Goal: Task Accomplishment & Management: Manage account settings

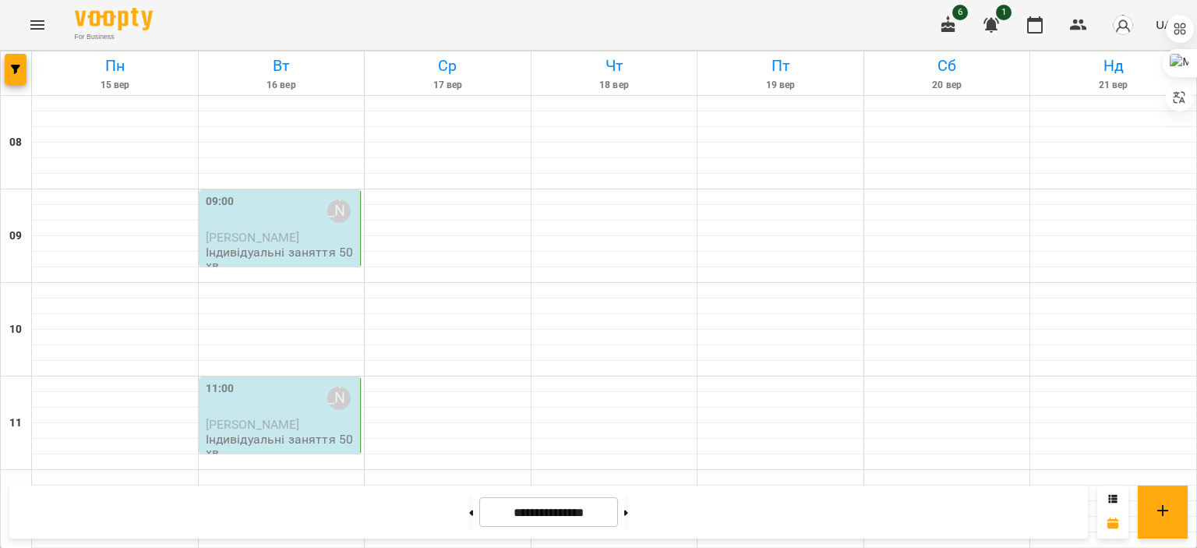
click at [256, 217] on div "09:00 [PERSON_NAME]" at bounding box center [282, 211] width 152 height 36
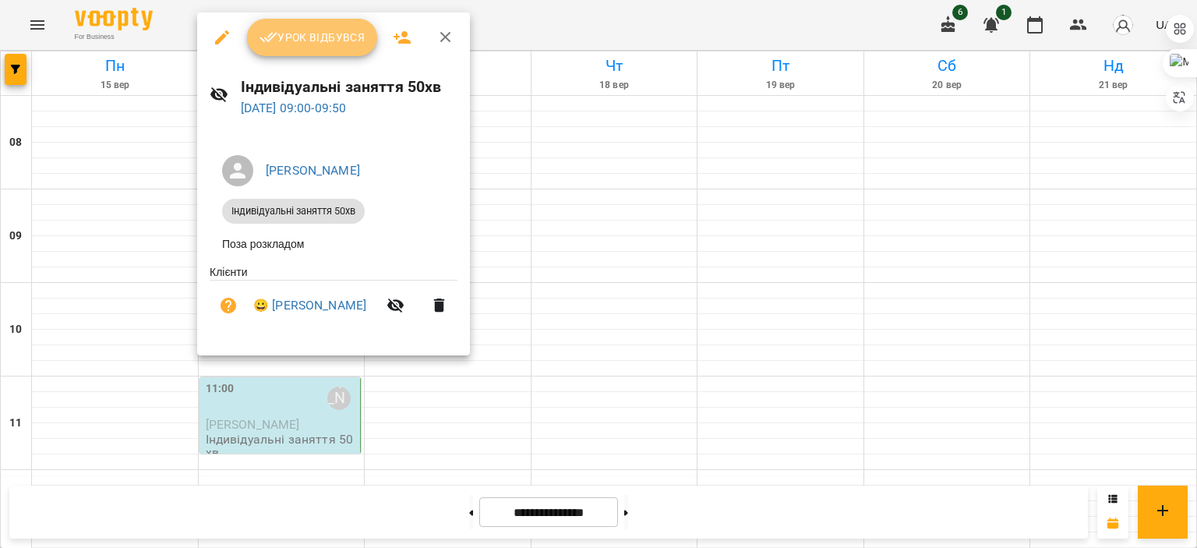
click at [286, 43] on span "Урок відбувся" at bounding box center [312, 37] width 106 height 19
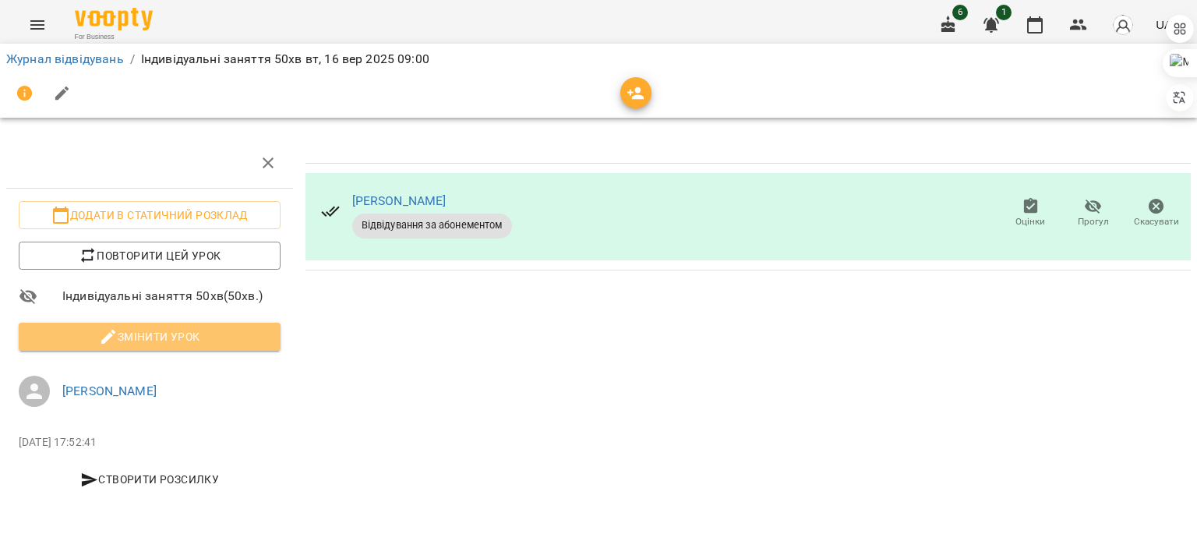
click at [150, 330] on span "Змінити урок" at bounding box center [149, 336] width 237 height 19
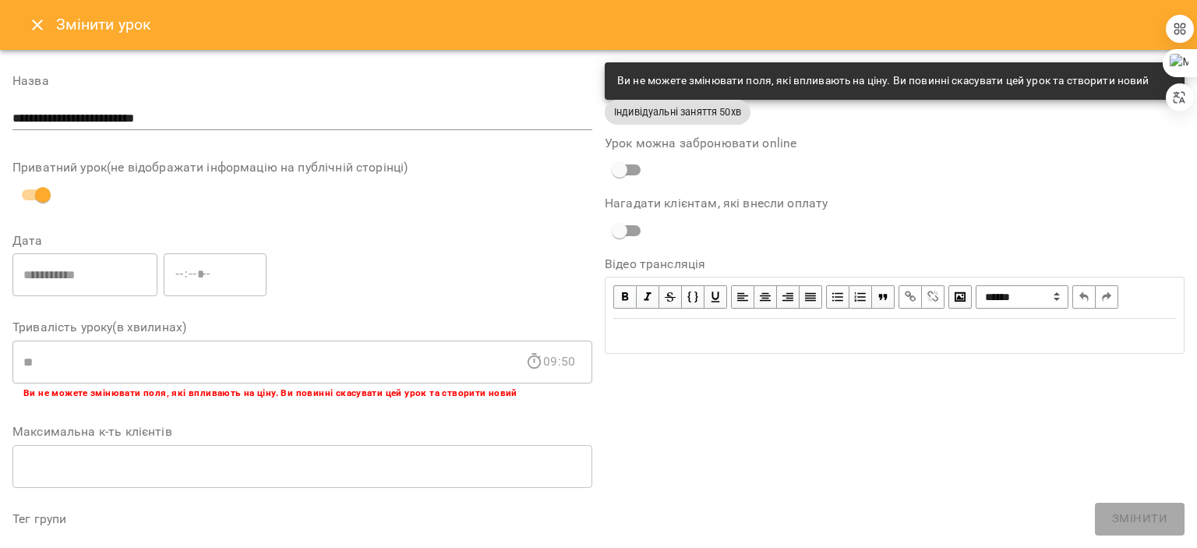
scroll to position [488, 0]
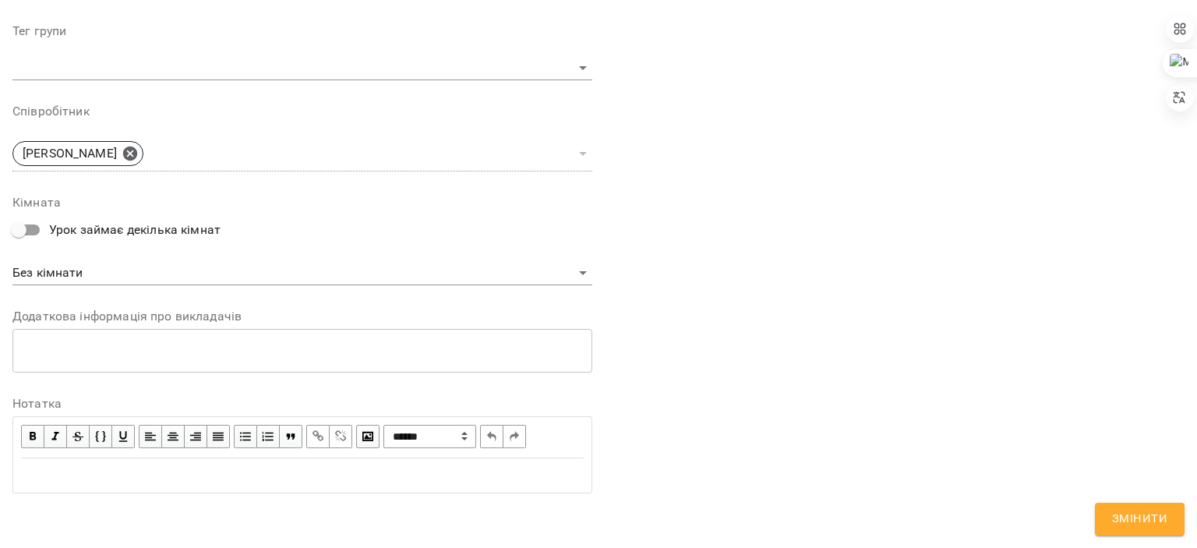
click at [168, 466] on div "Edit text" at bounding box center [302, 475] width 562 height 19
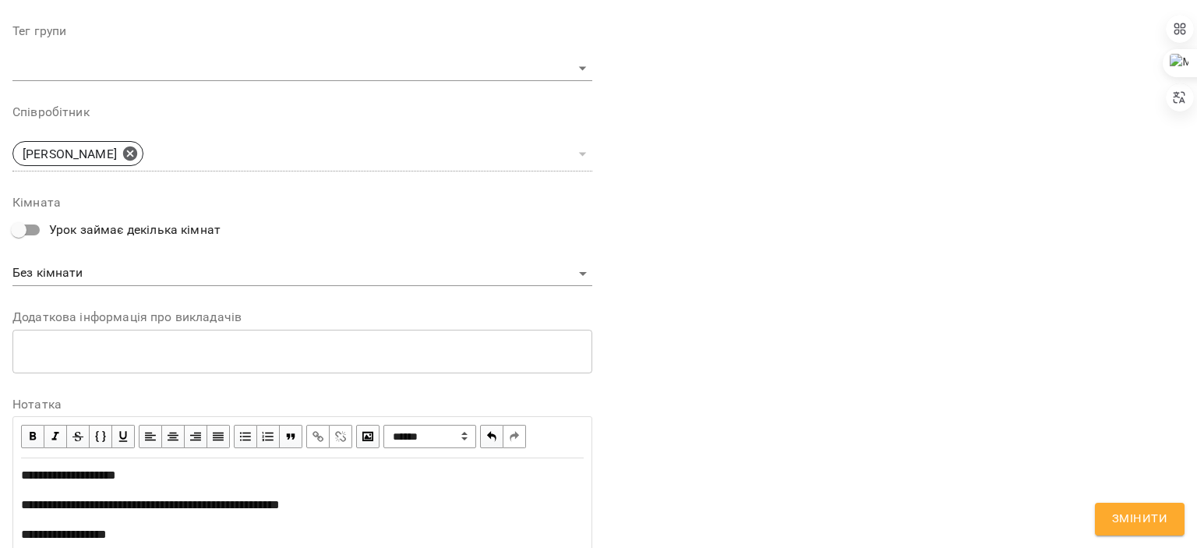
scroll to position [612, 0]
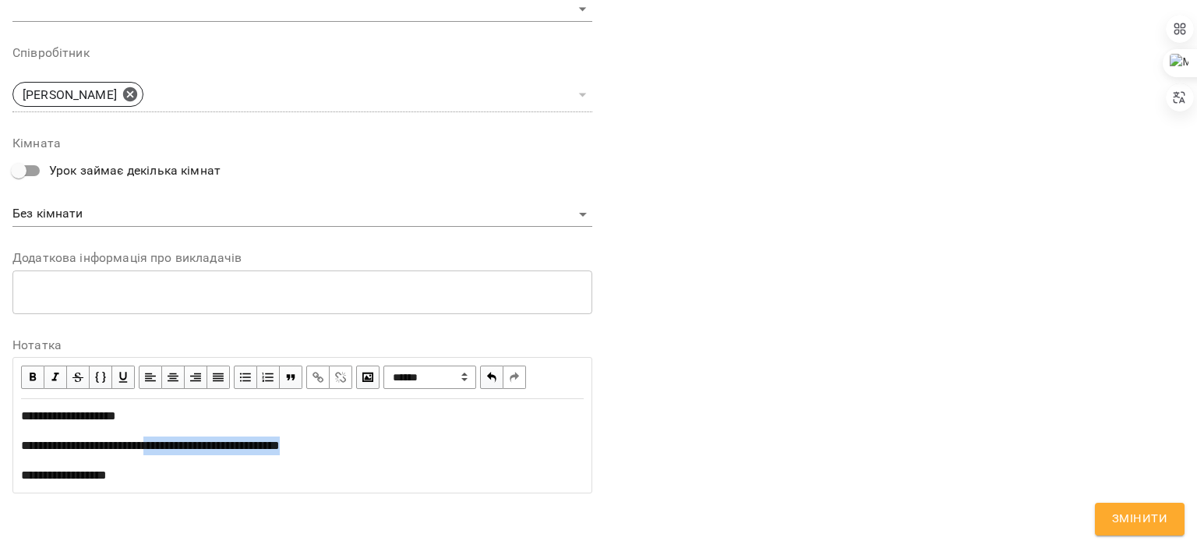
drag, startPoint x: 162, startPoint y: 445, endPoint x: 364, endPoint y: 441, distance: 201.8
click at [364, 441] on div "**********" at bounding box center [302, 445] width 562 height 19
click at [322, 375] on span "button" at bounding box center [317, 376] width 17 height 17
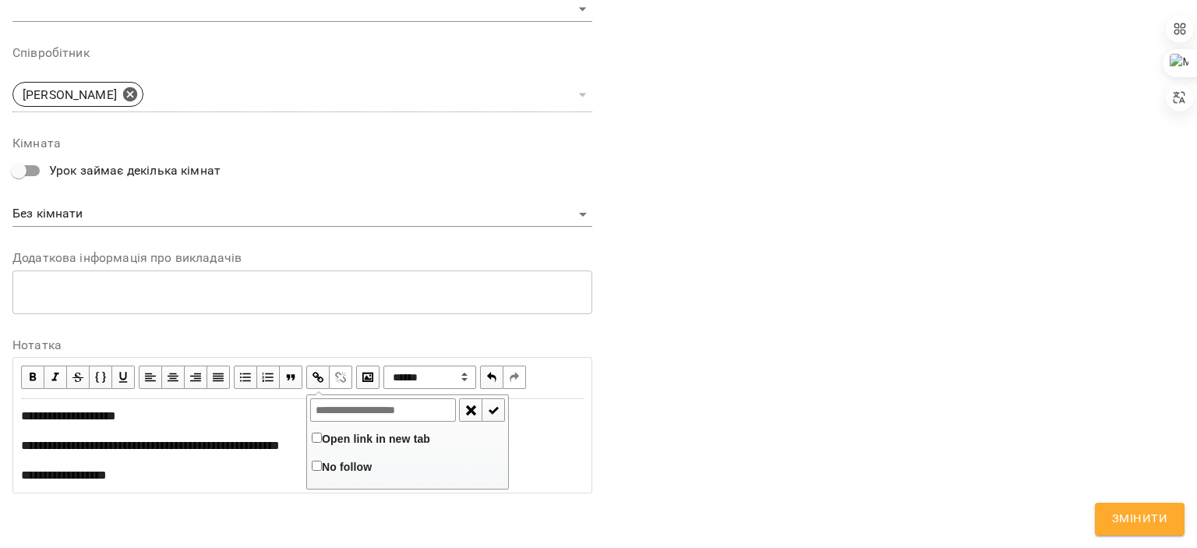
type input "**********"
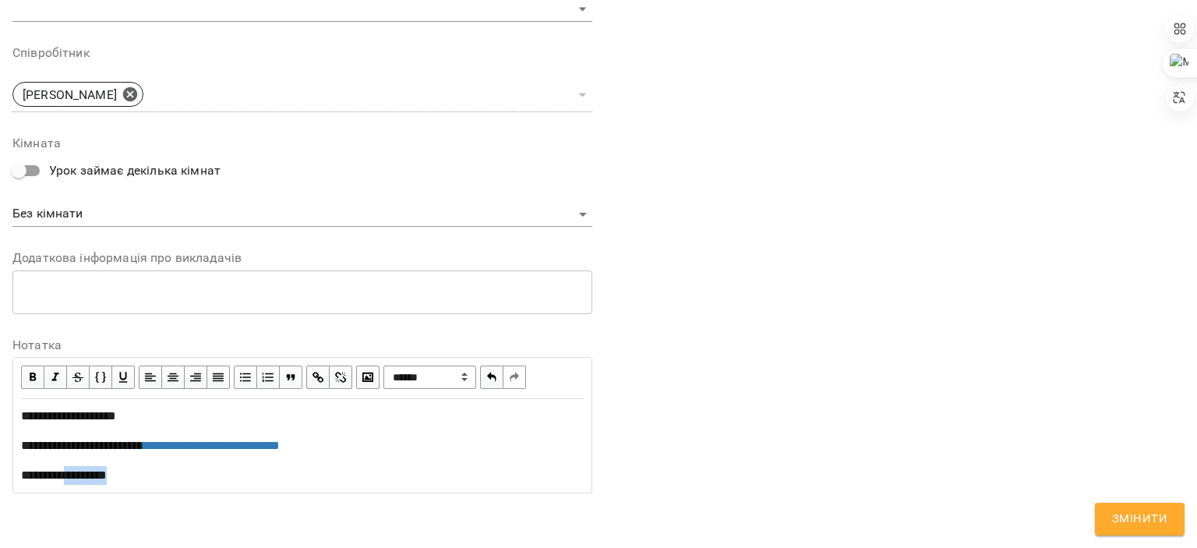
drag, startPoint x: 67, startPoint y: 470, endPoint x: 138, endPoint y: 471, distance: 70.9
click at [138, 471] on div "**********" at bounding box center [302, 475] width 562 height 19
click at [314, 373] on span "button" at bounding box center [317, 376] width 17 height 17
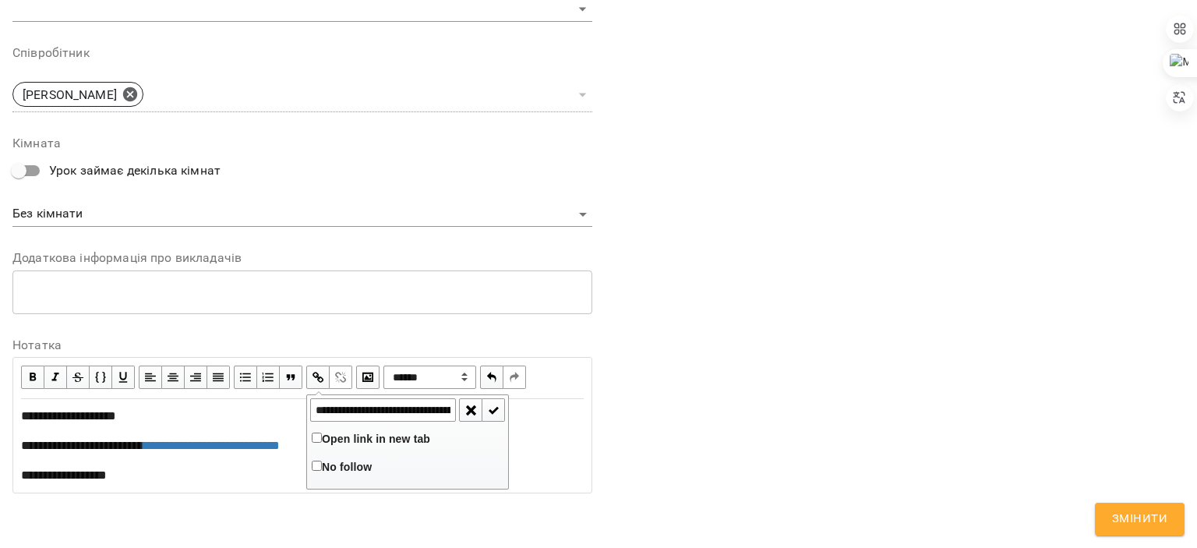
scroll to position [0, 374]
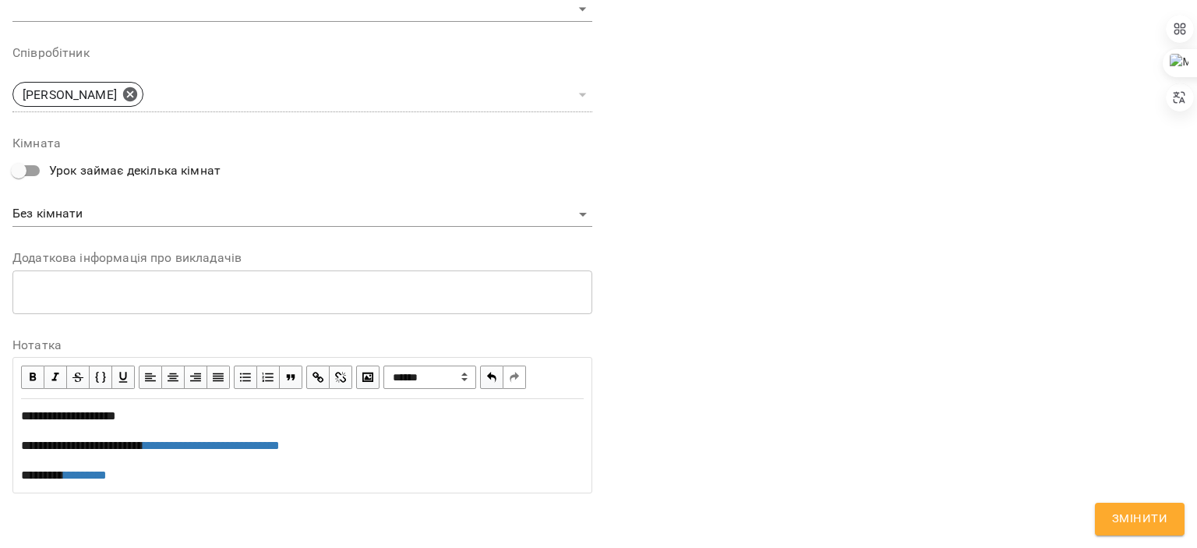
click at [1156, 523] on span "Змінити" at bounding box center [1139, 519] width 55 height 20
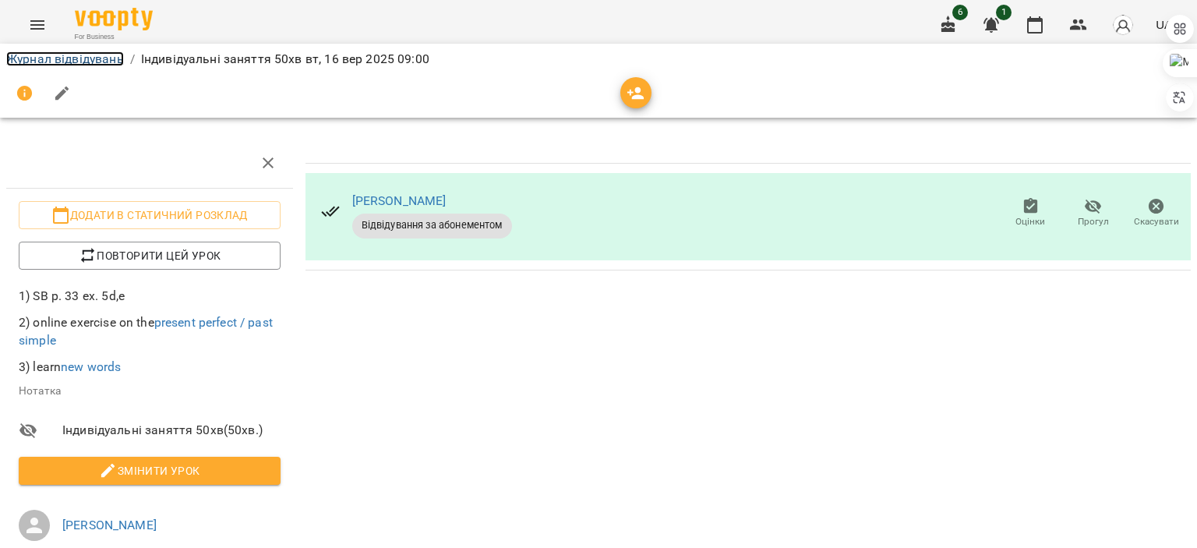
click at [84, 52] on link "Журнал відвідувань" at bounding box center [65, 58] width 118 height 15
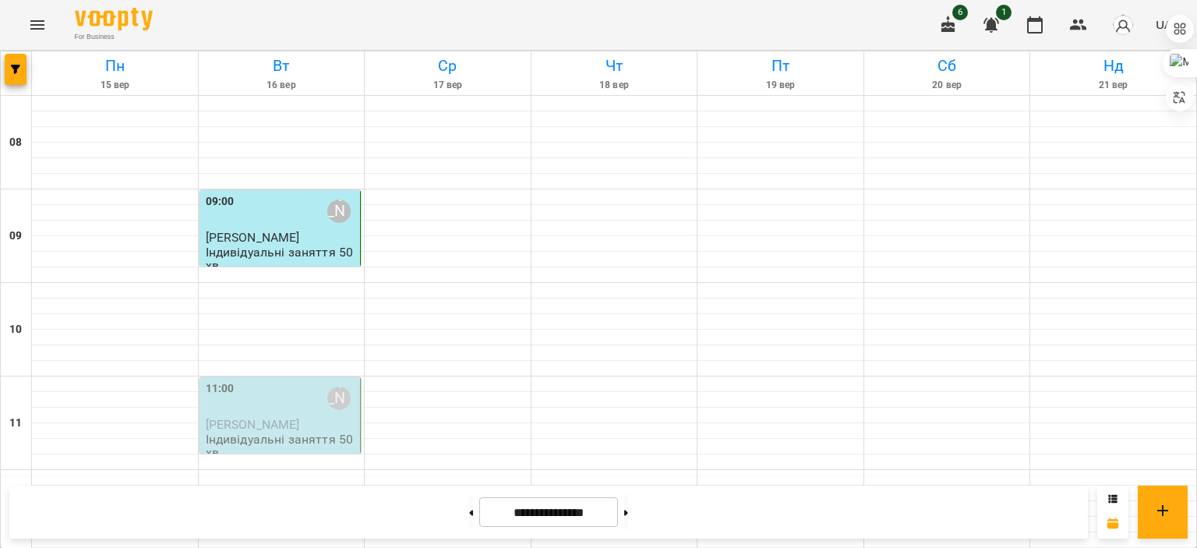
click at [289, 204] on div "09:00 [PERSON_NAME]" at bounding box center [282, 211] width 152 height 36
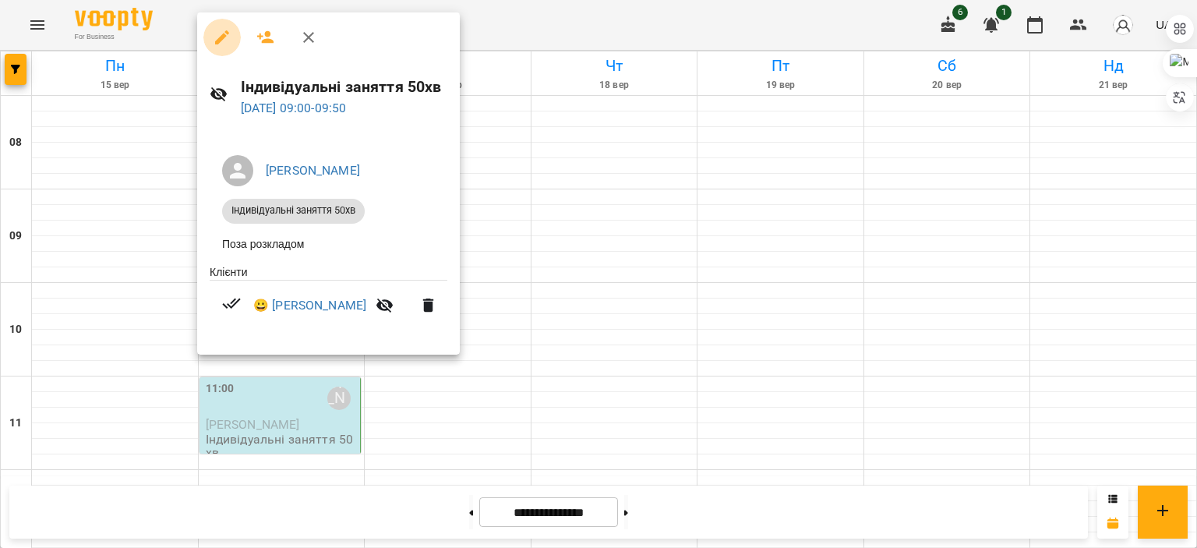
click at [231, 49] on button "button" at bounding box center [221, 37] width 37 height 37
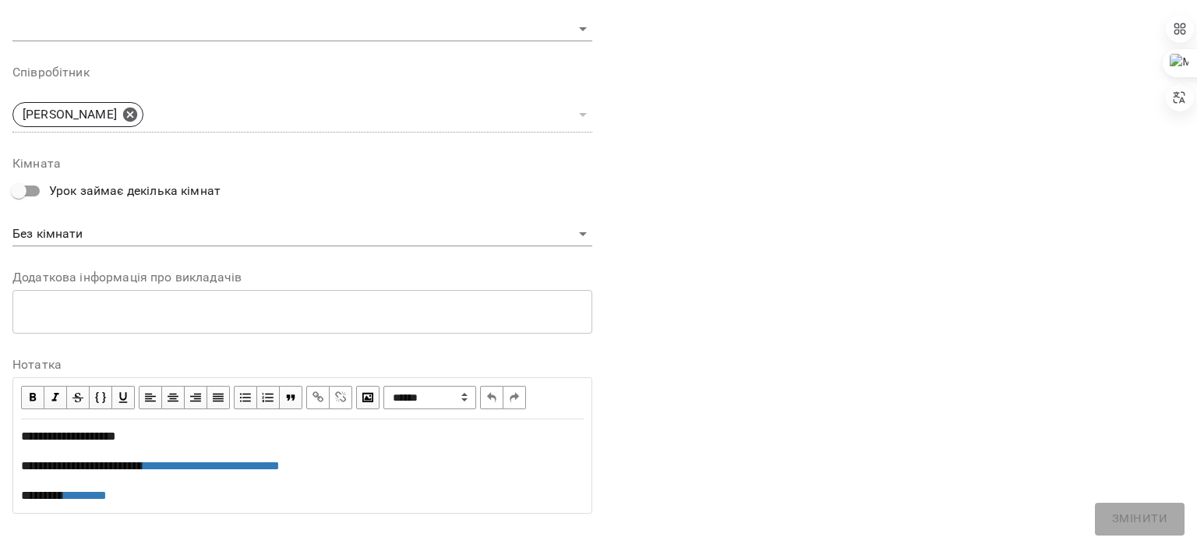
scroll to position [547, 0]
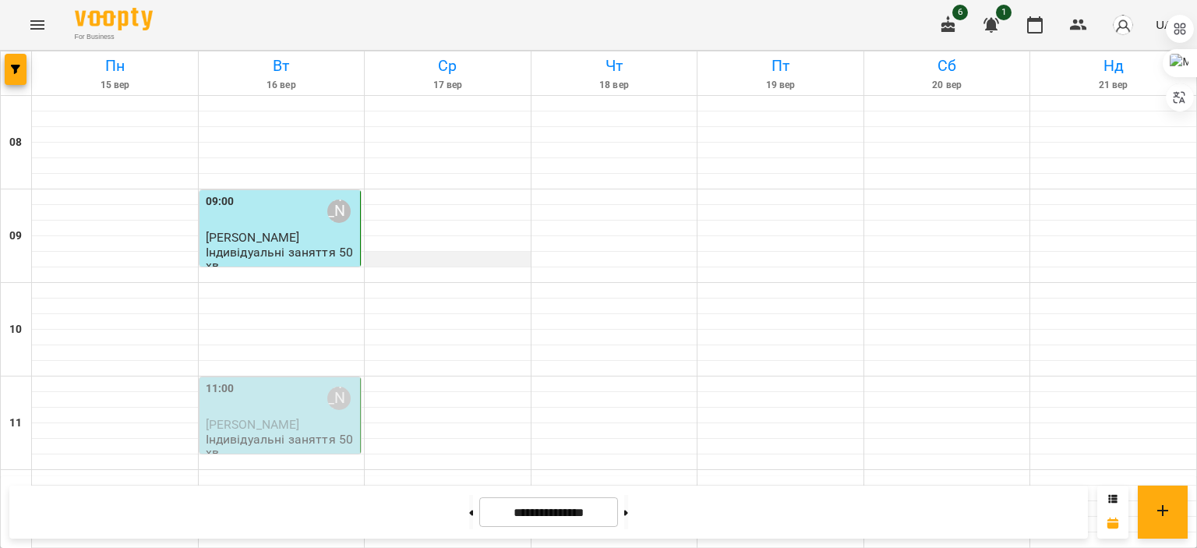
scroll to position [93, 0]
